Goal: Information Seeking & Learning: Learn about a topic

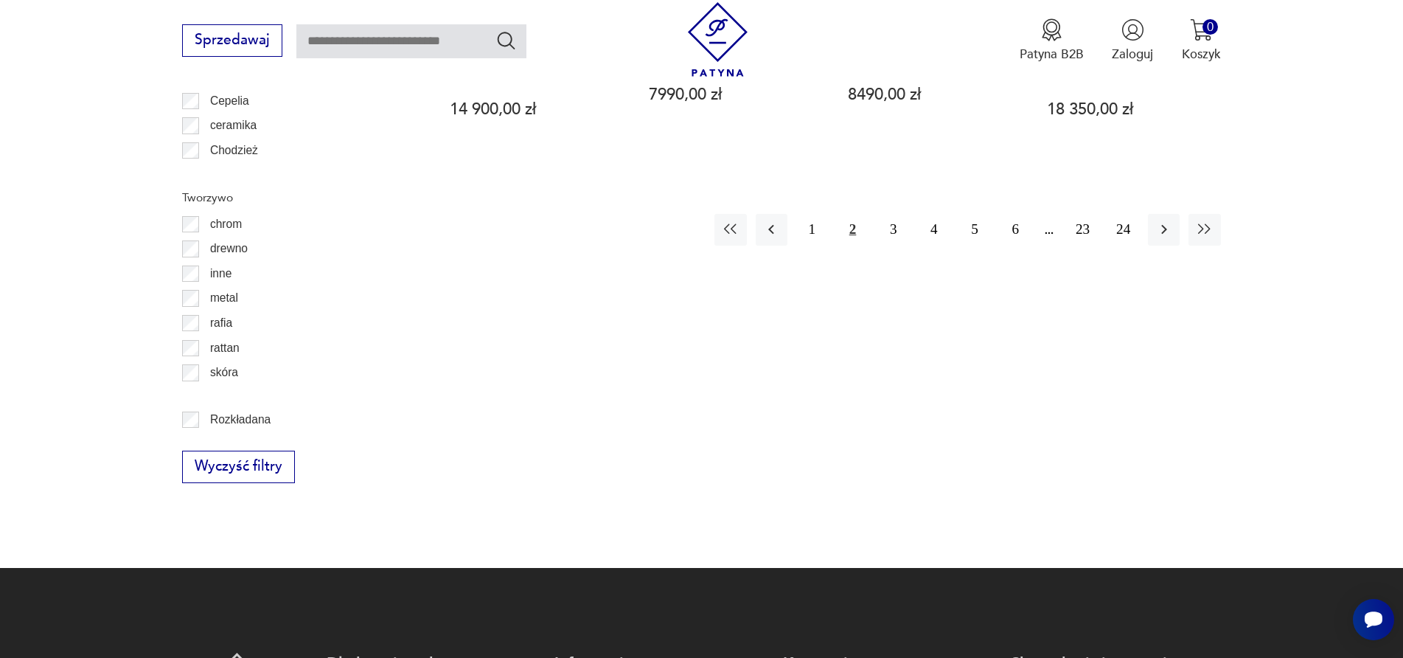
scroll to position [1965, 0]
click at [893, 213] on button "3" at bounding box center [893, 229] width 32 height 32
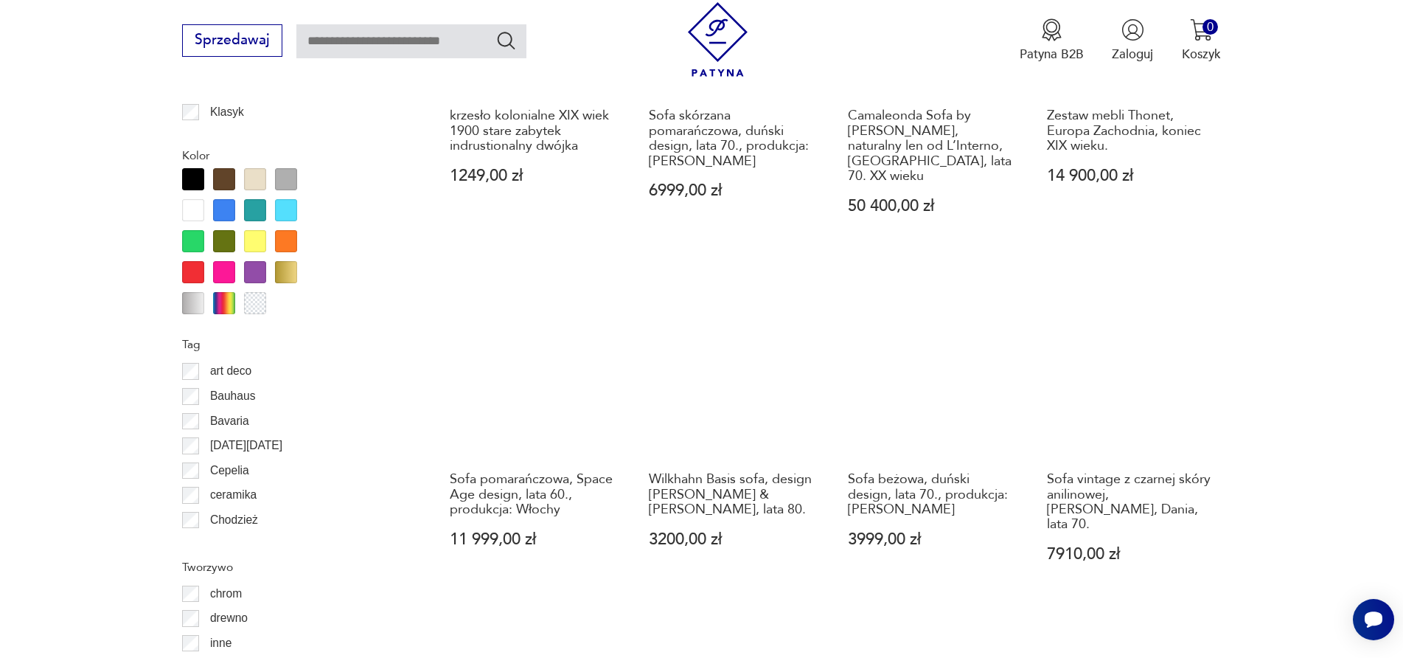
scroll to position [1597, 0]
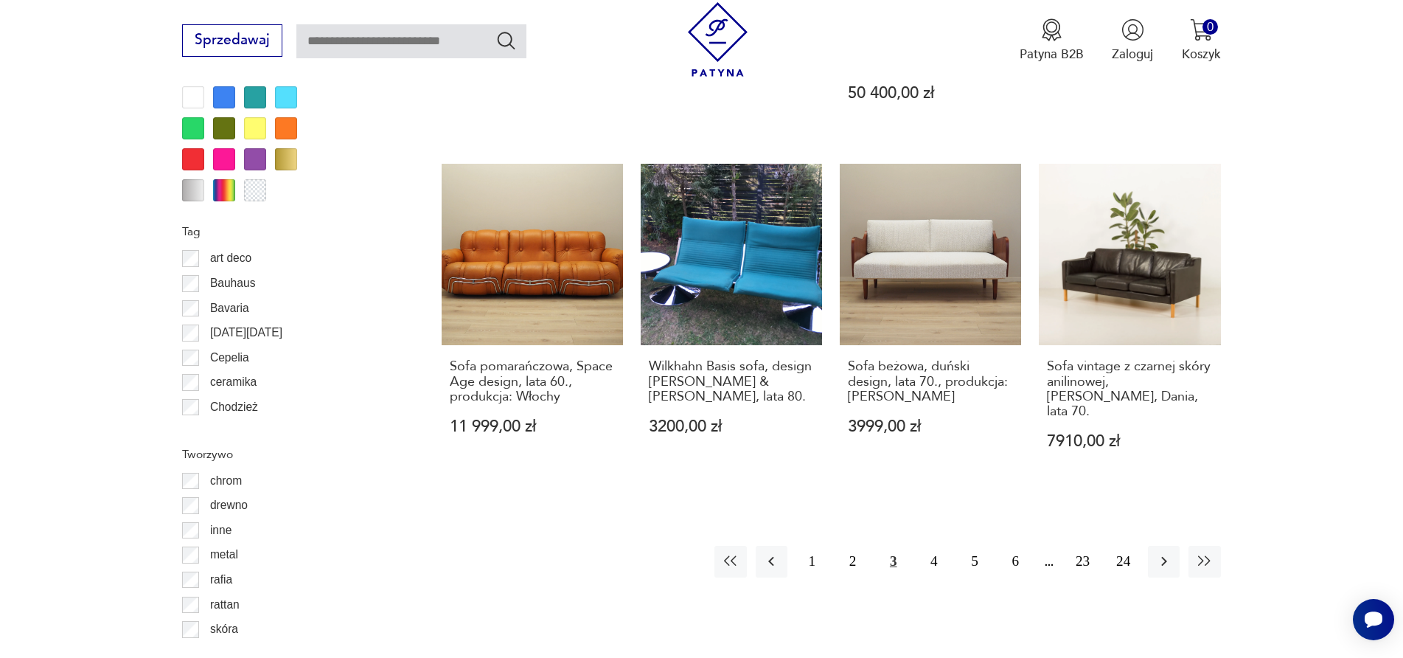
scroll to position [1892, 0]
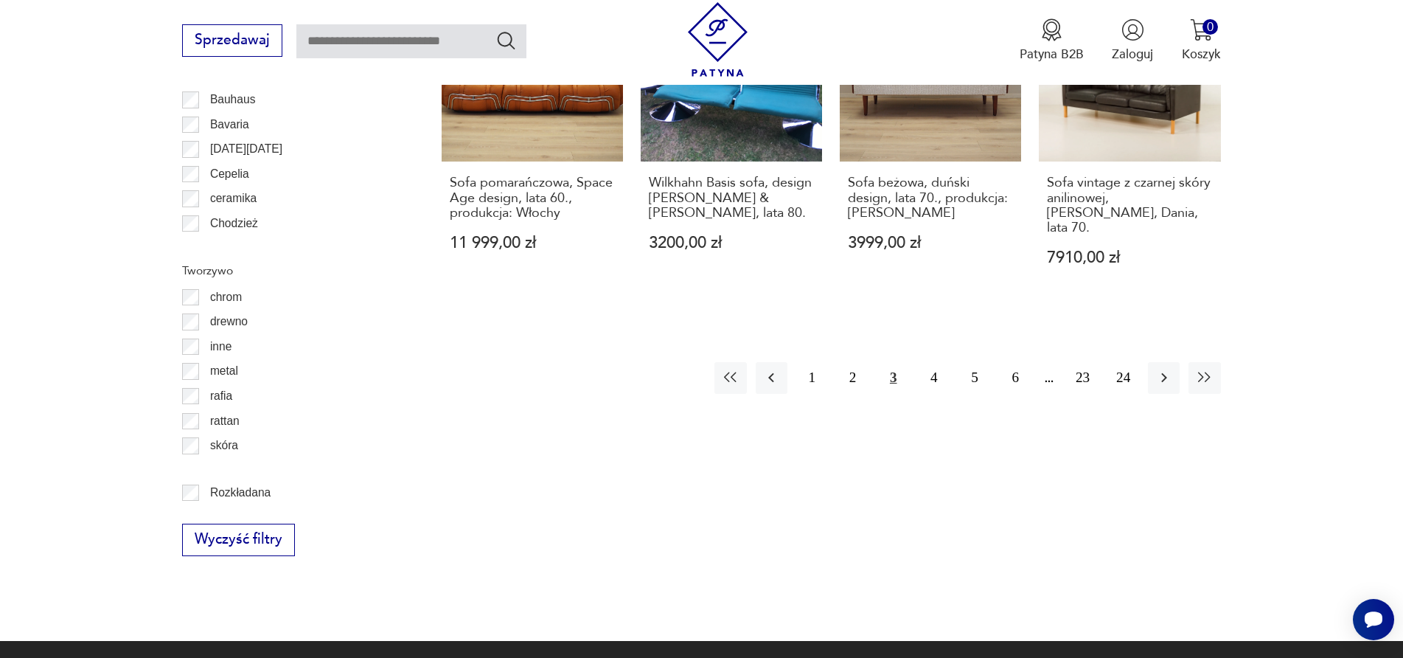
click at [890, 362] on button "3" at bounding box center [893, 378] width 32 height 32
click at [931, 362] on button "4" at bounding box center [934, 378] width 32 height 32
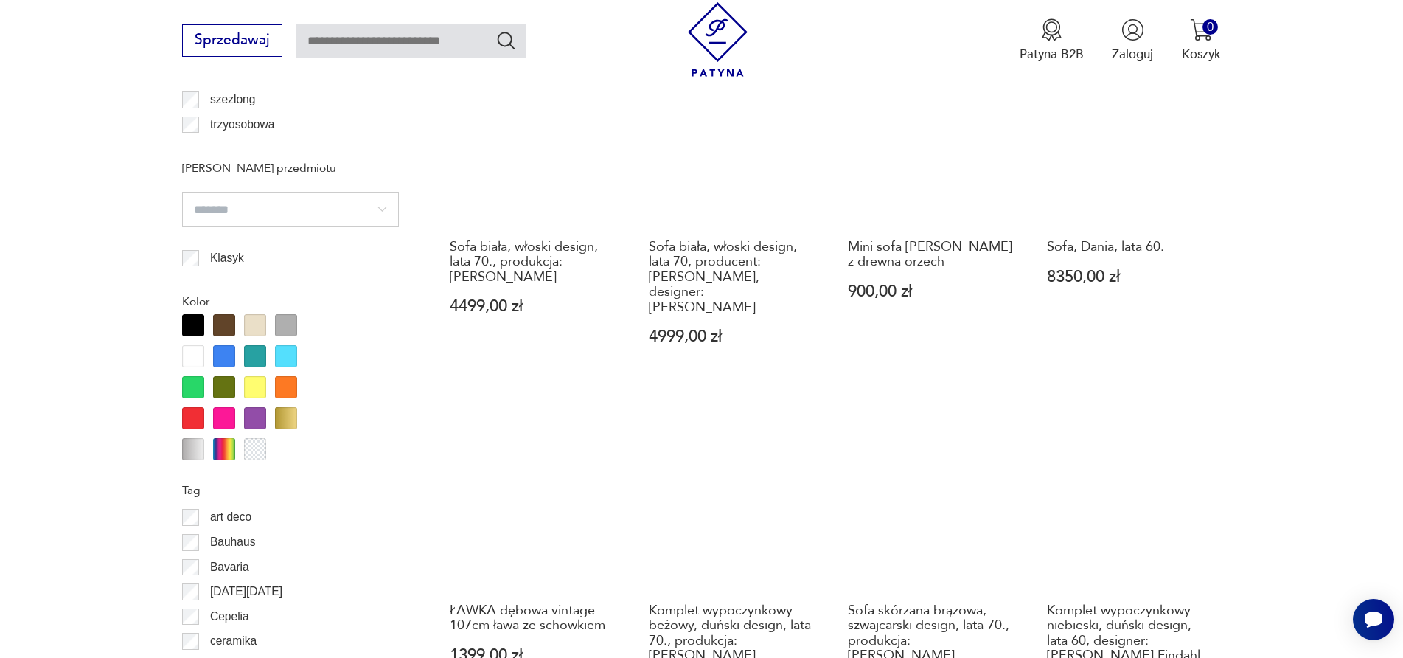
scroll to position [1818, 0]
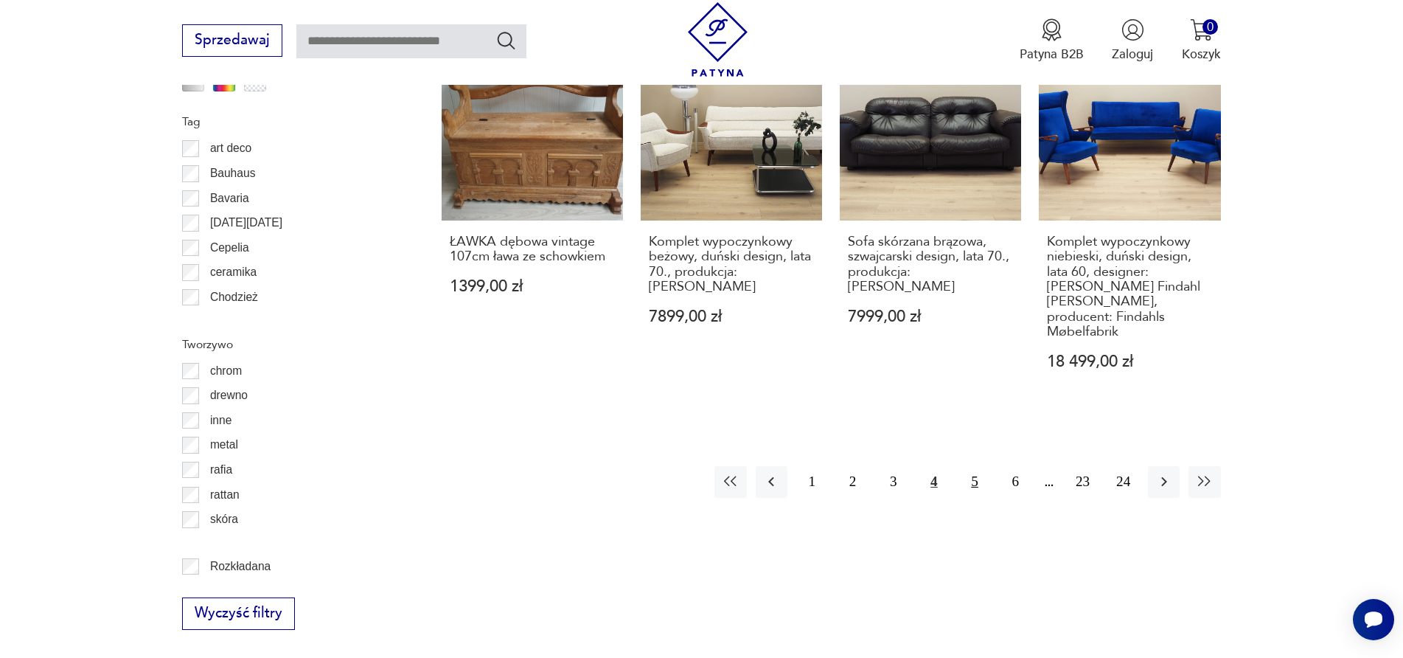
click at [973, 466] on button "5" at bounding box center [975, 482] width 32 height 32
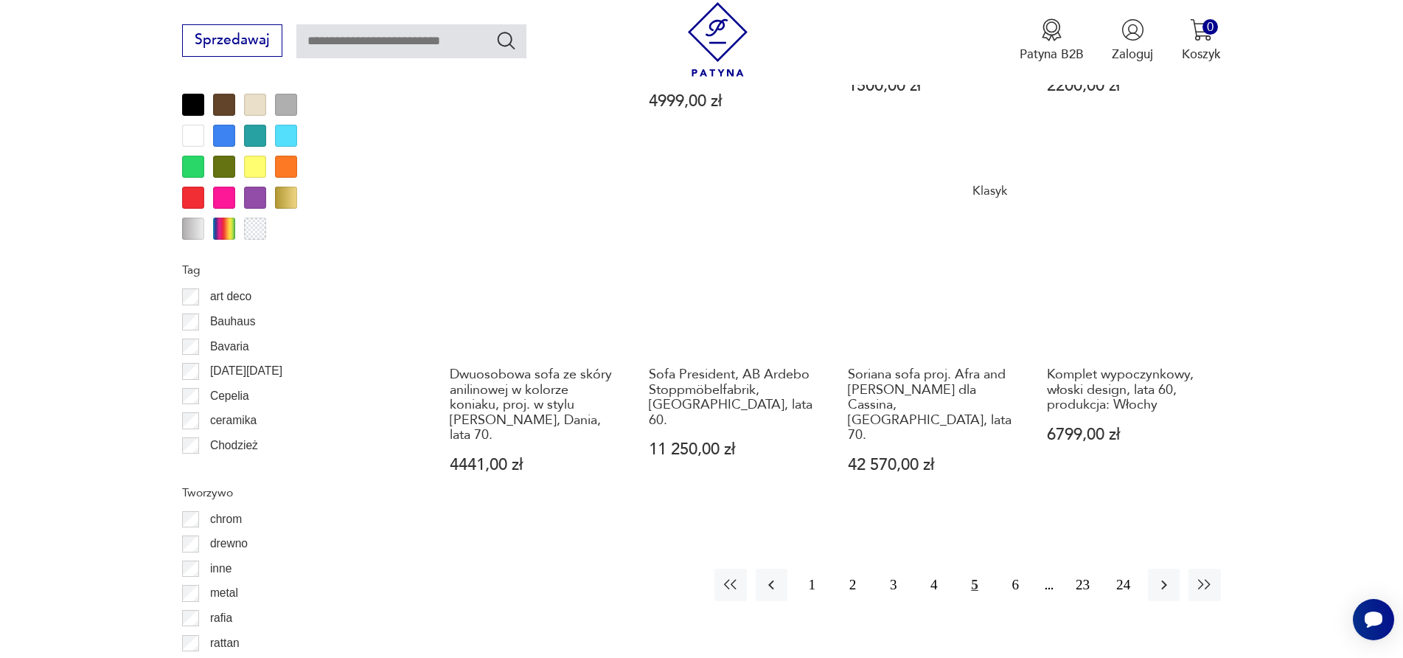
scroll to position [1670, 0]
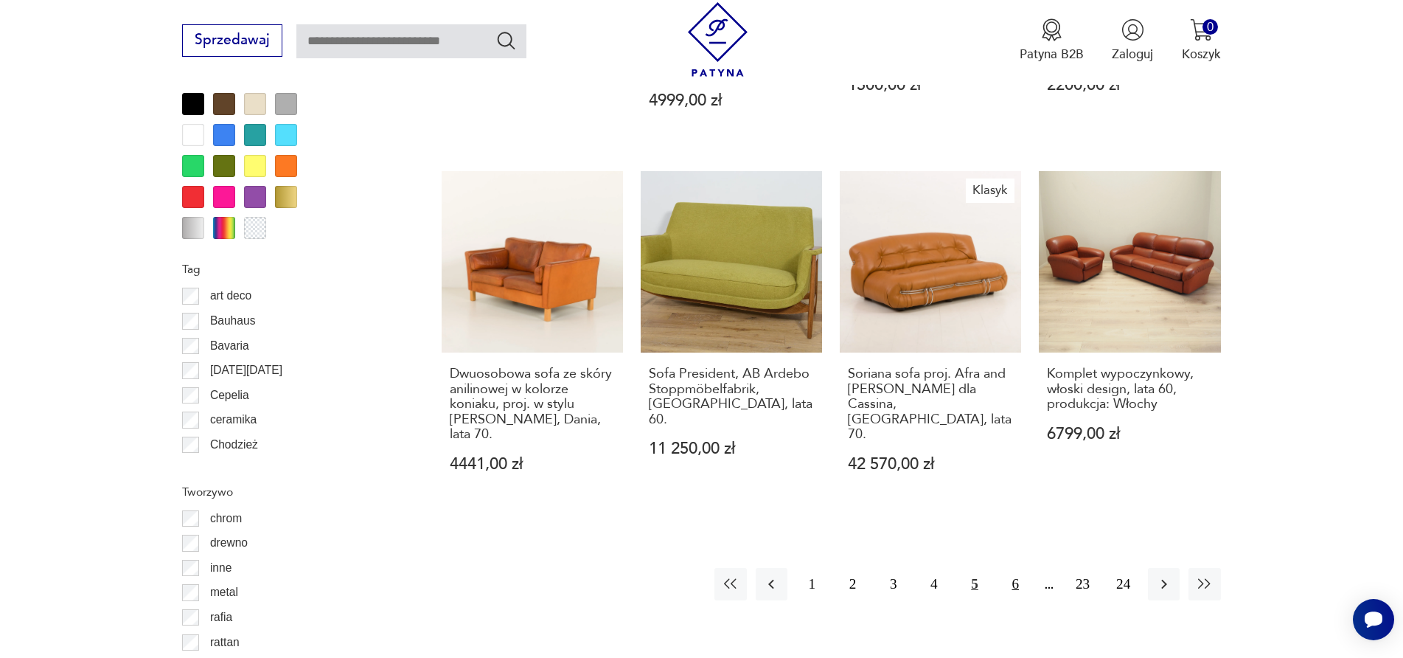
click at [1011, 568] on button "6" at bounding box center [1016, 584] width 32 height 32
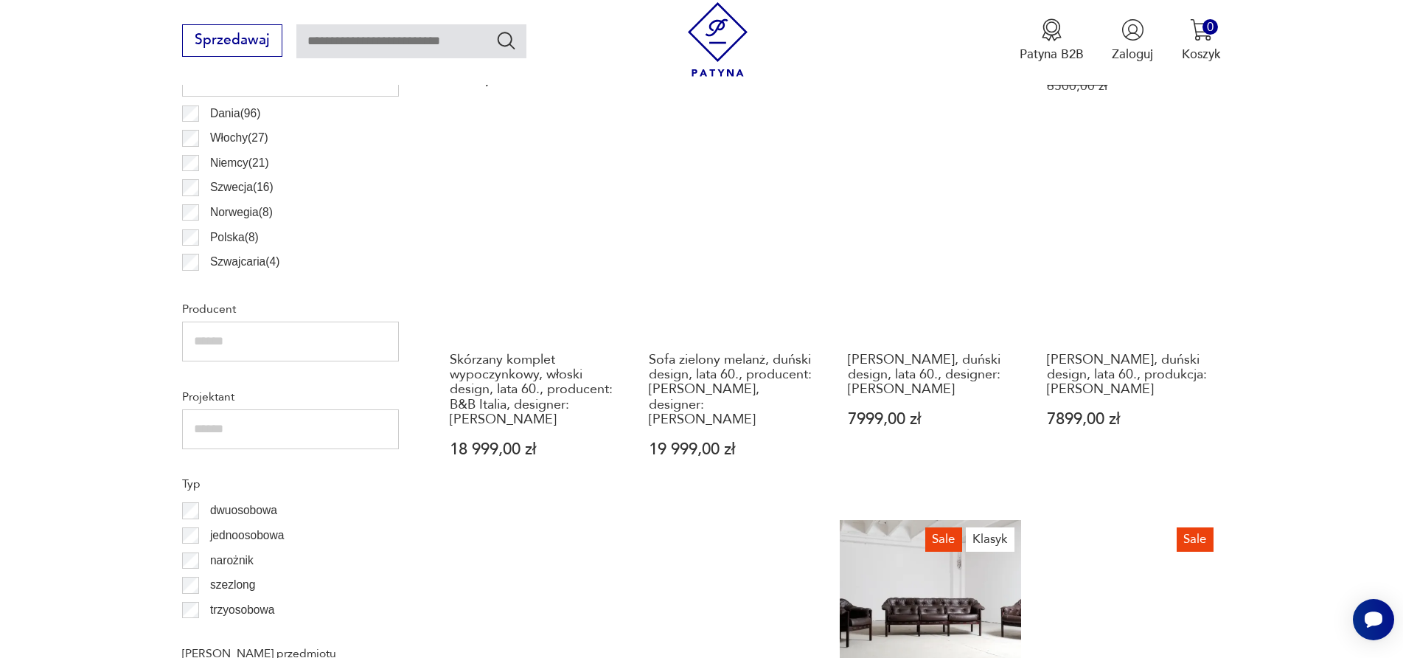
scroll to position [933, 0]
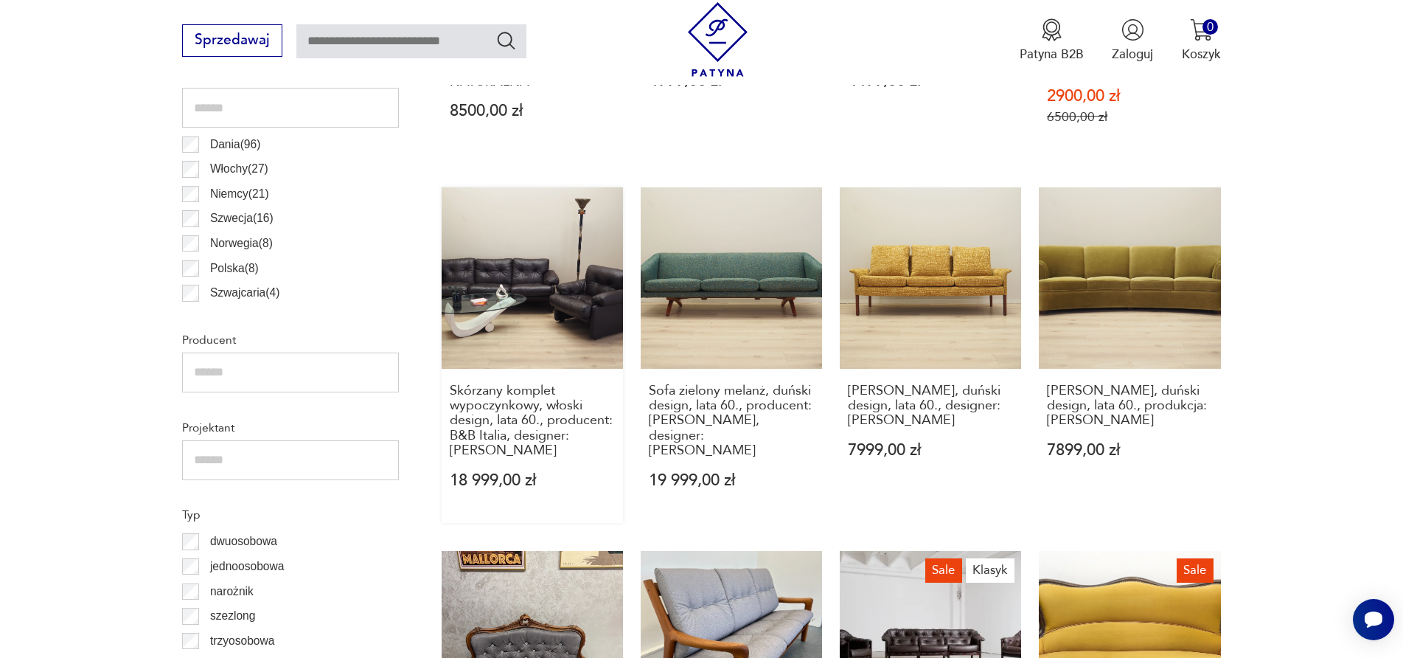
click at [561, 319] on link "Skórzany komplet wypoczynkowy, włoski design, lata 60., producent: B&B Italia, …" at bounding box center [532, 354] width 181 height 335
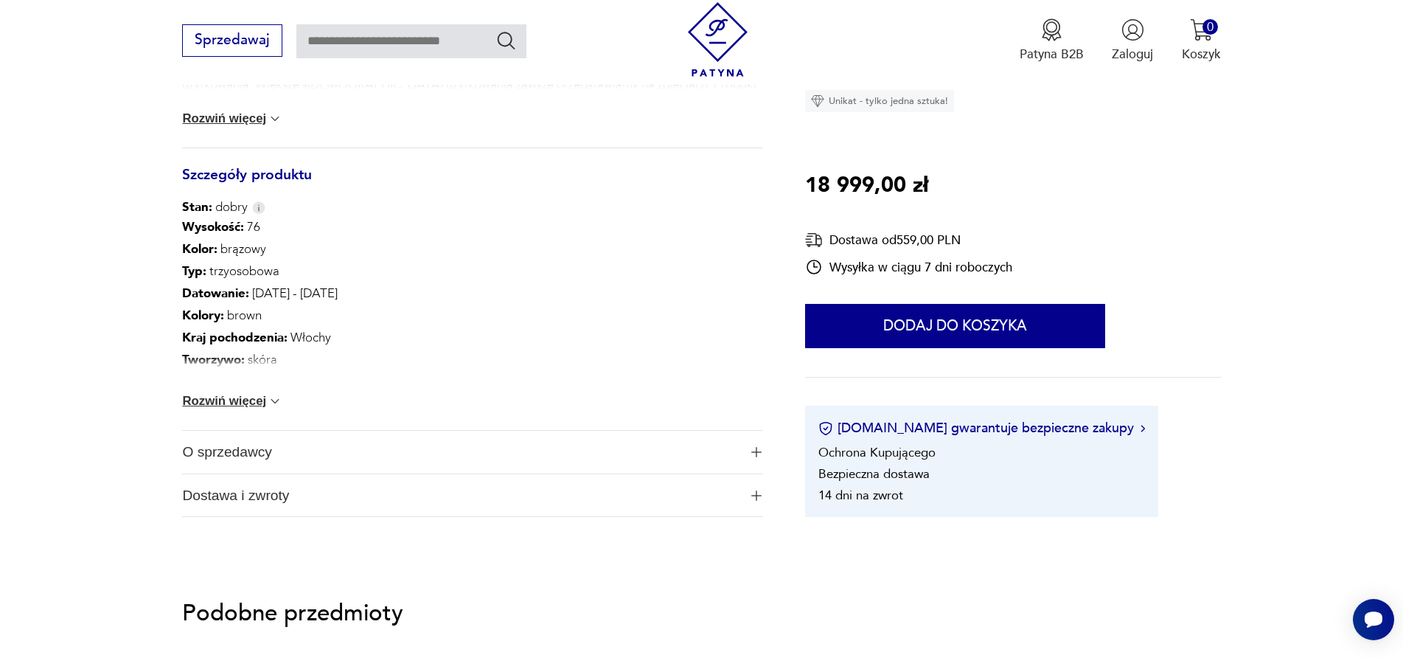
scroll to position [811, 0]
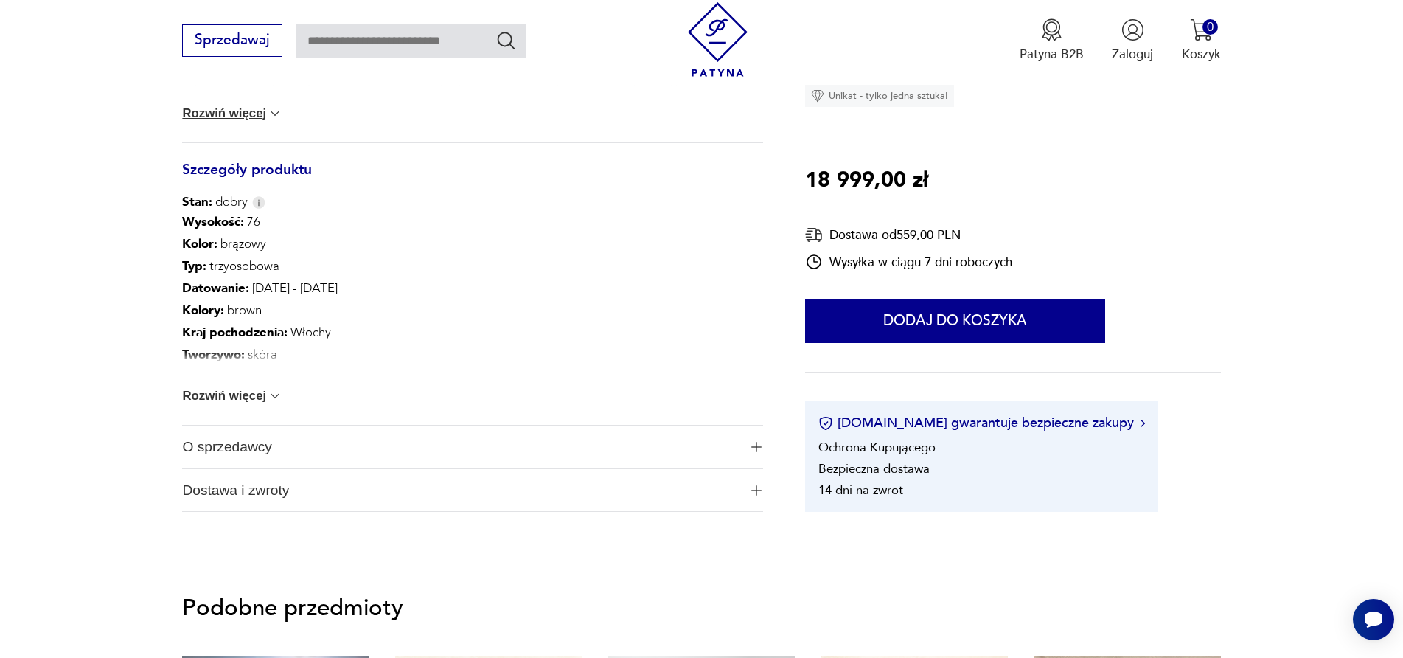
click at [276, 396] on img at bounding box center [275, 395] width 15 height 15
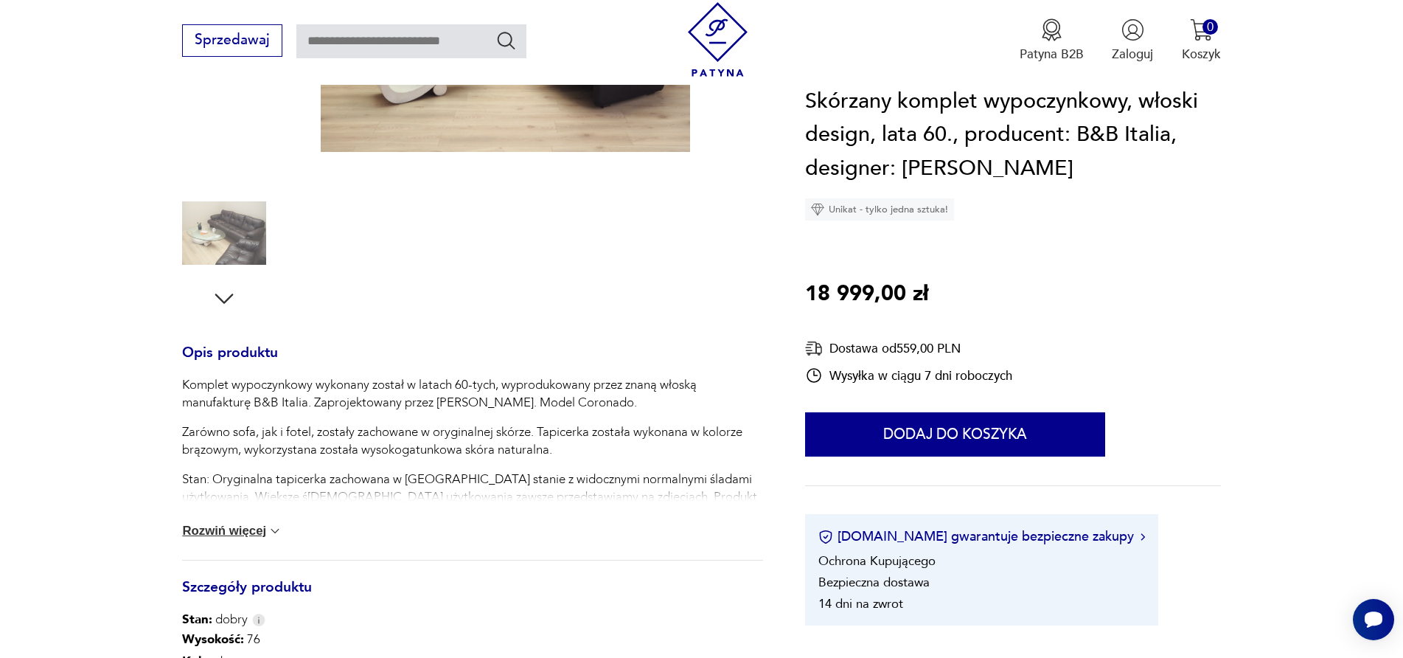
scroll to position [147, 0]
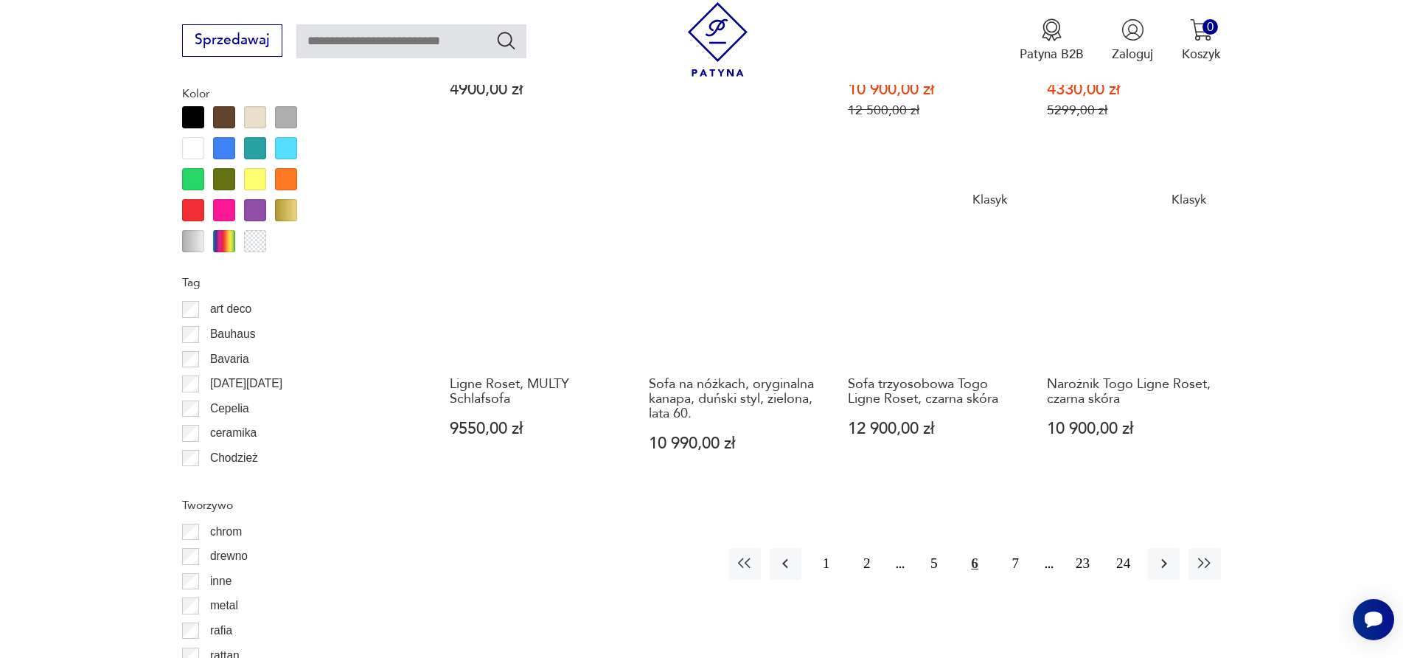
scroll to position [1952, 0]
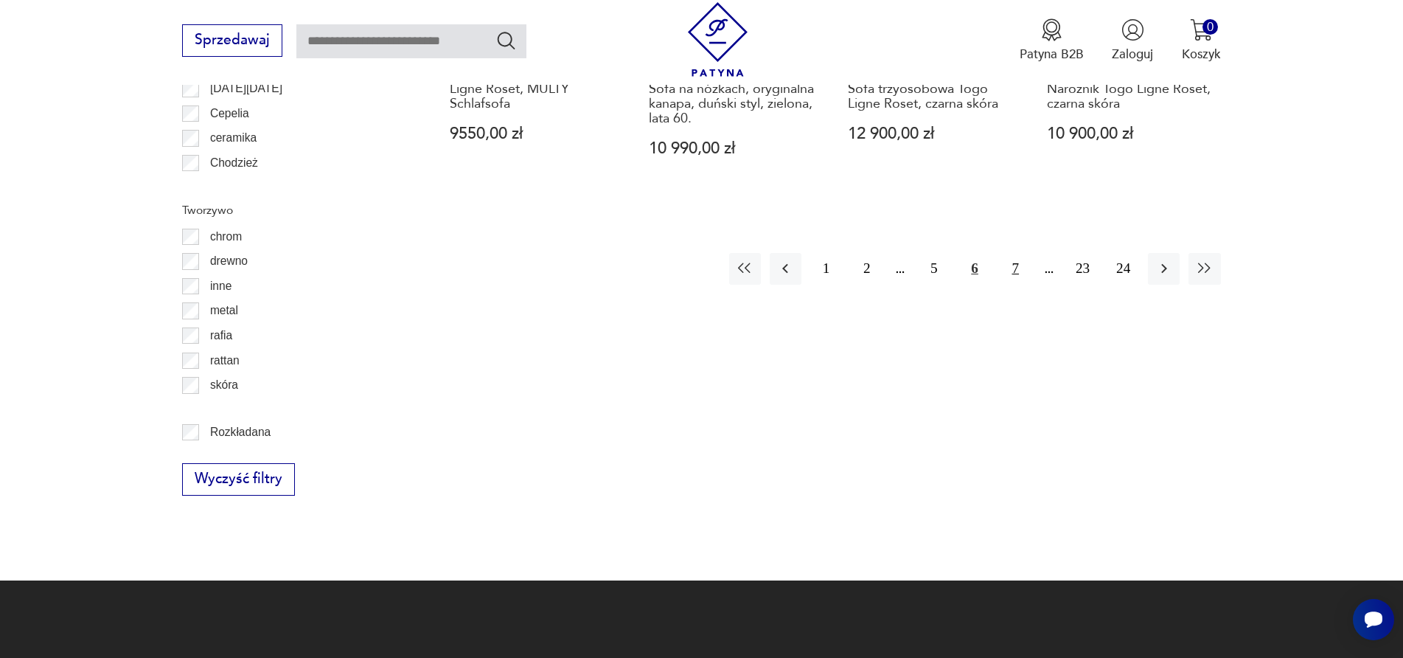
click at [1015, 265] on button "7" at bounding box center [1016, 269] width 32 height 32
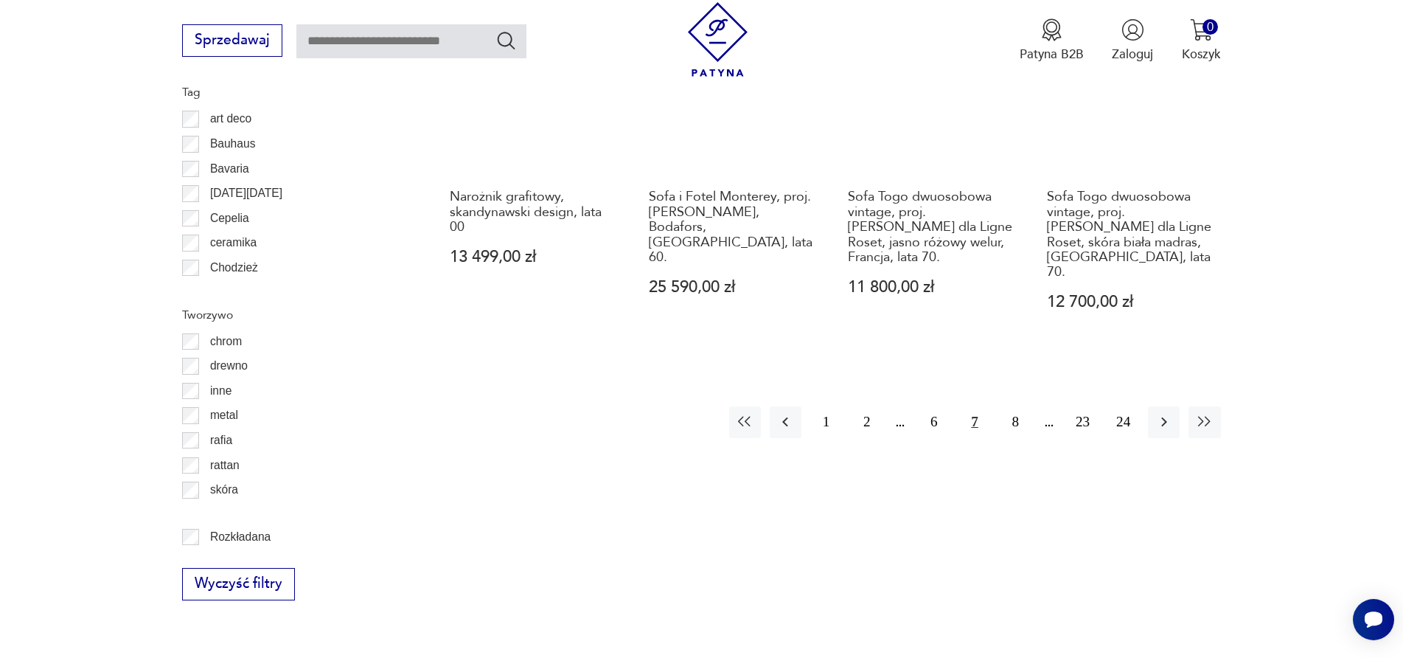
scroll to position [1965, 0]
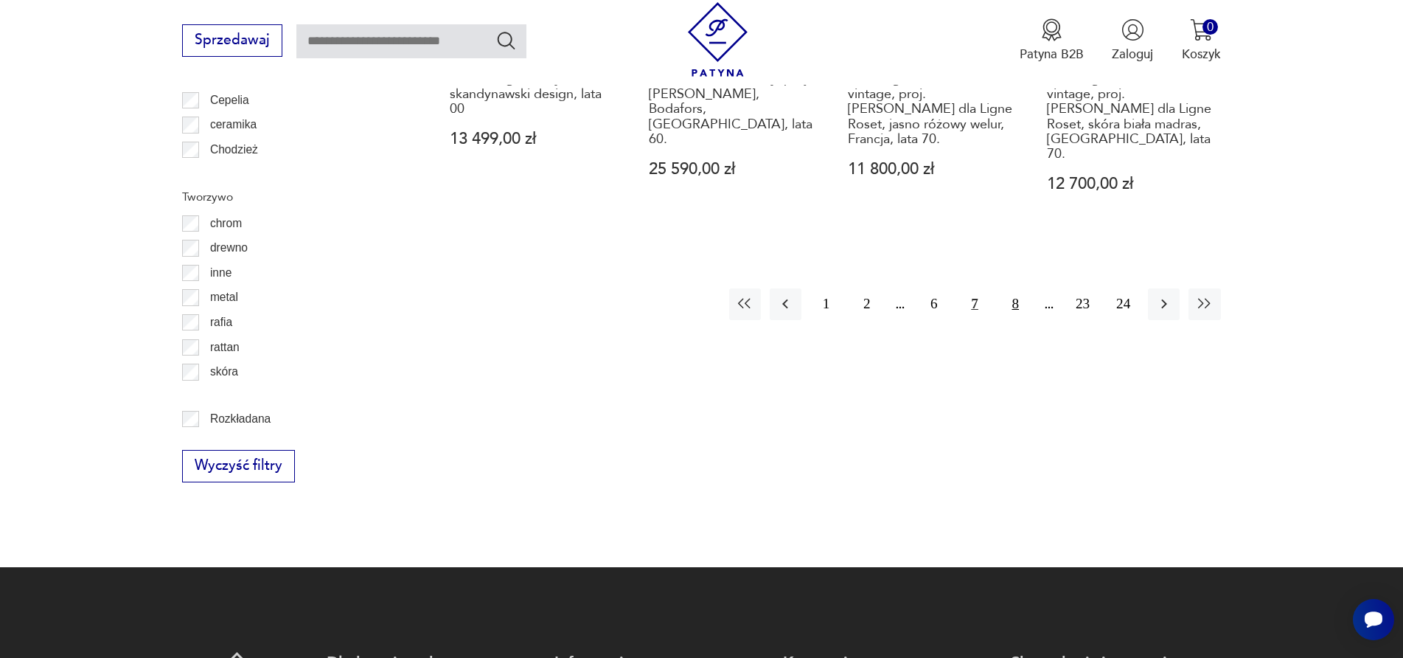
click at [1012, 288] on button "8" at bounding box center [1016, 304] width 32 height 32
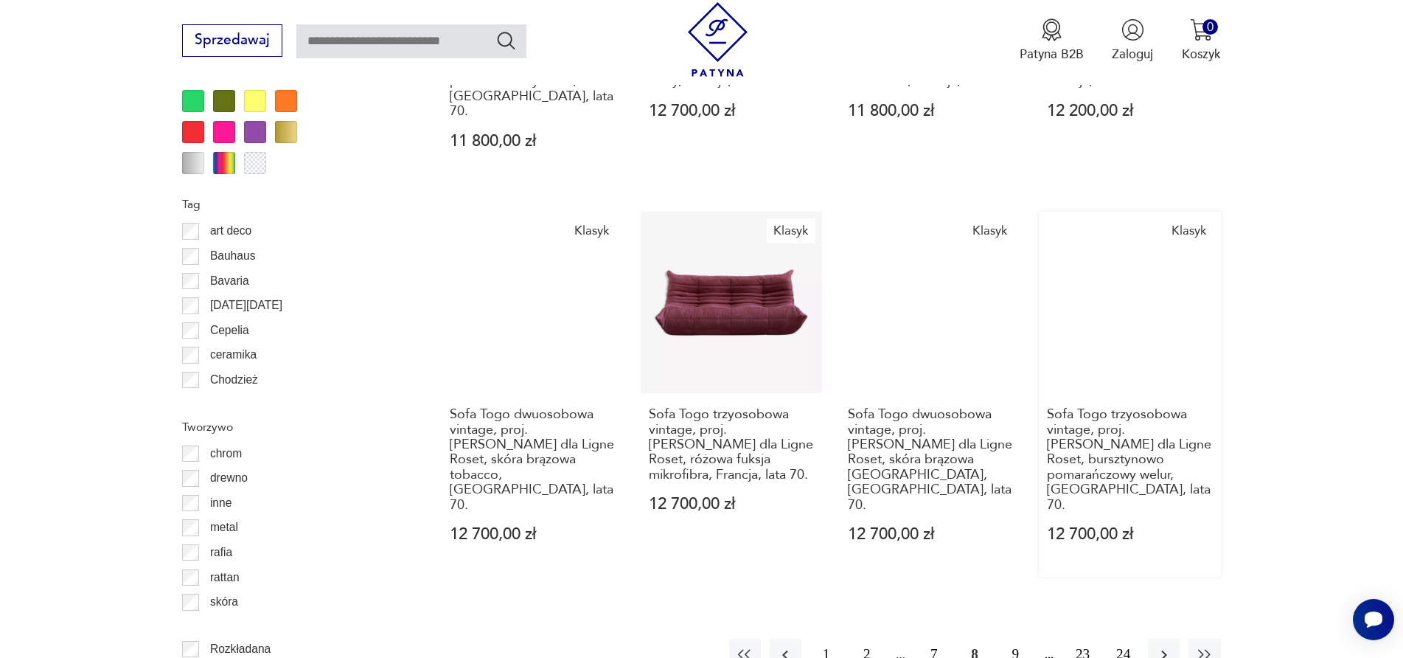
scroll to position [1818, 0]
